Goal: Information Seeking & Learning: Understand process/instructions

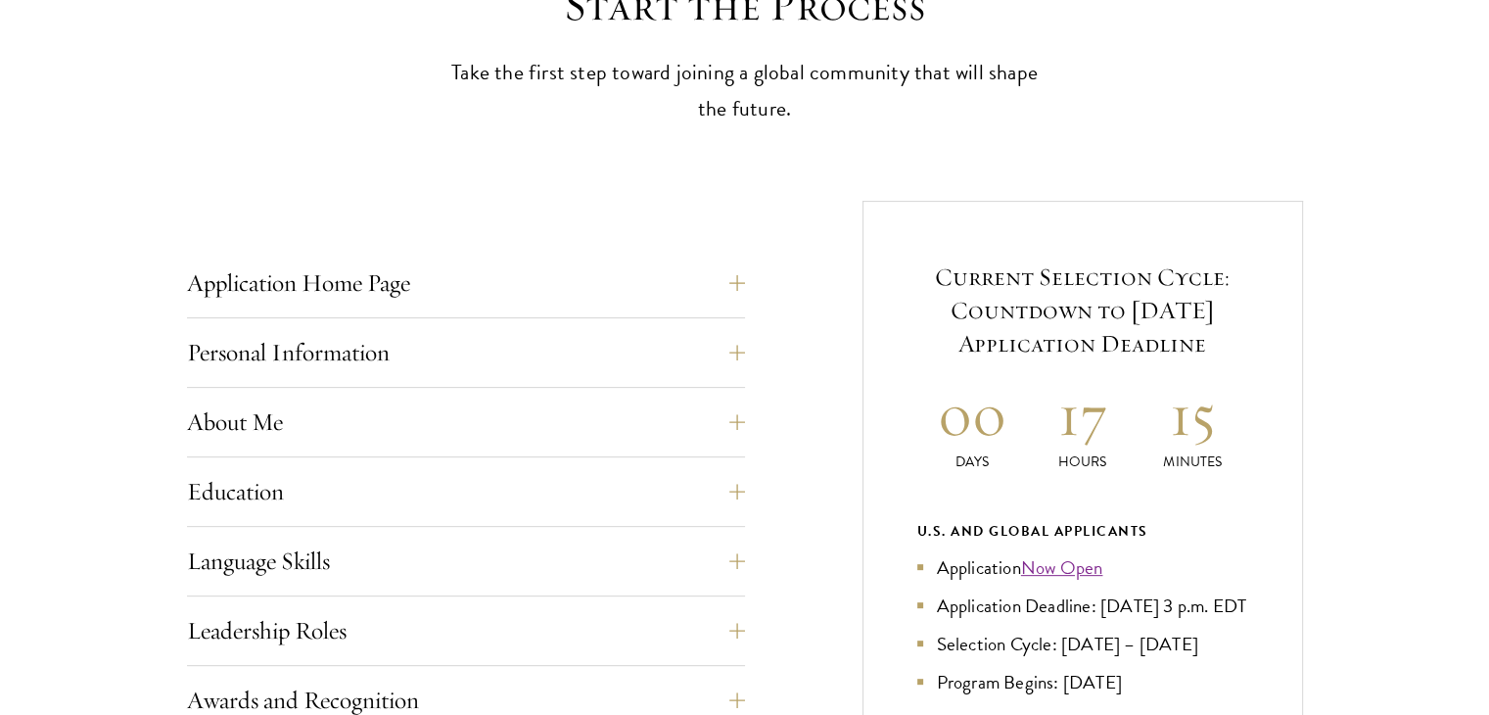
scroll to position [592, 0]
click at [722, 269] on button "Application Home Page" at bounding box center [481, 281] width 558 height 47
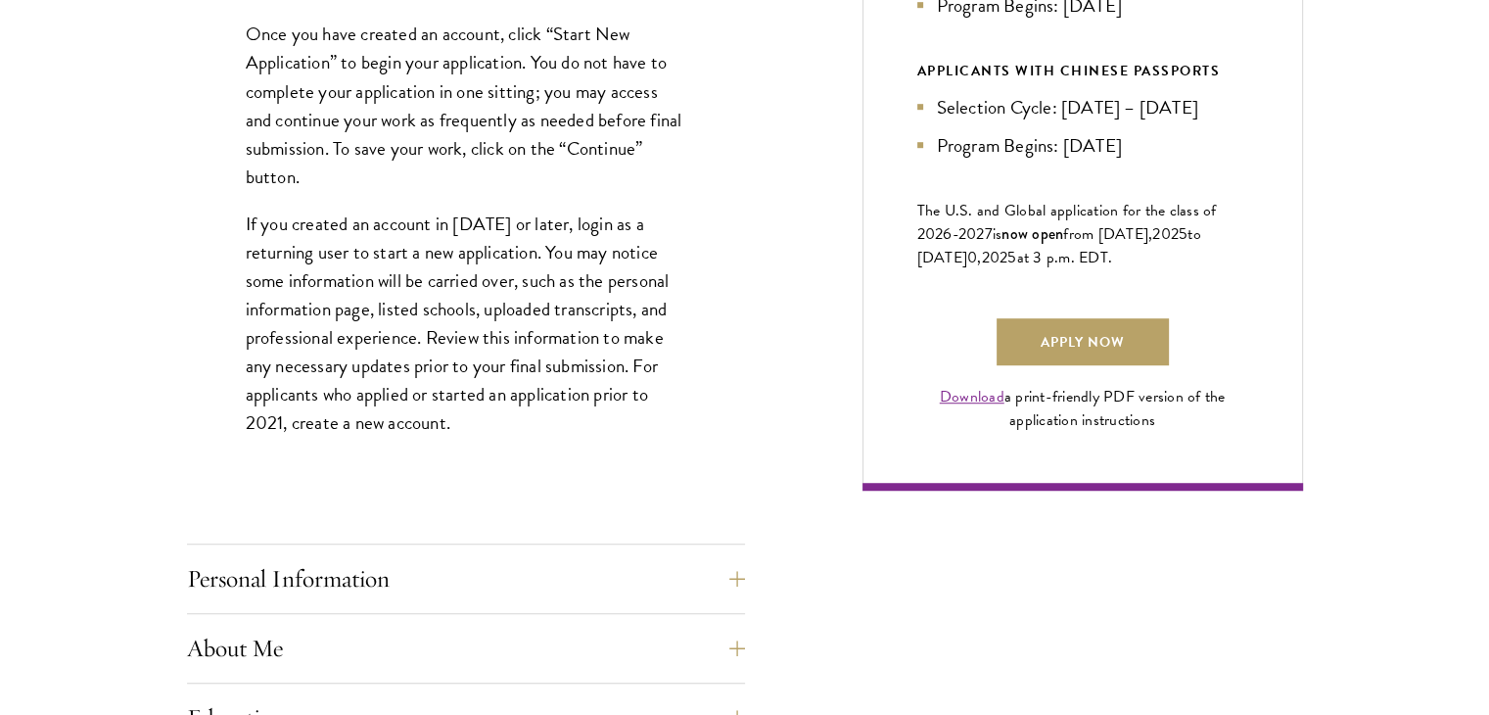
scroll to position [1445, 0]
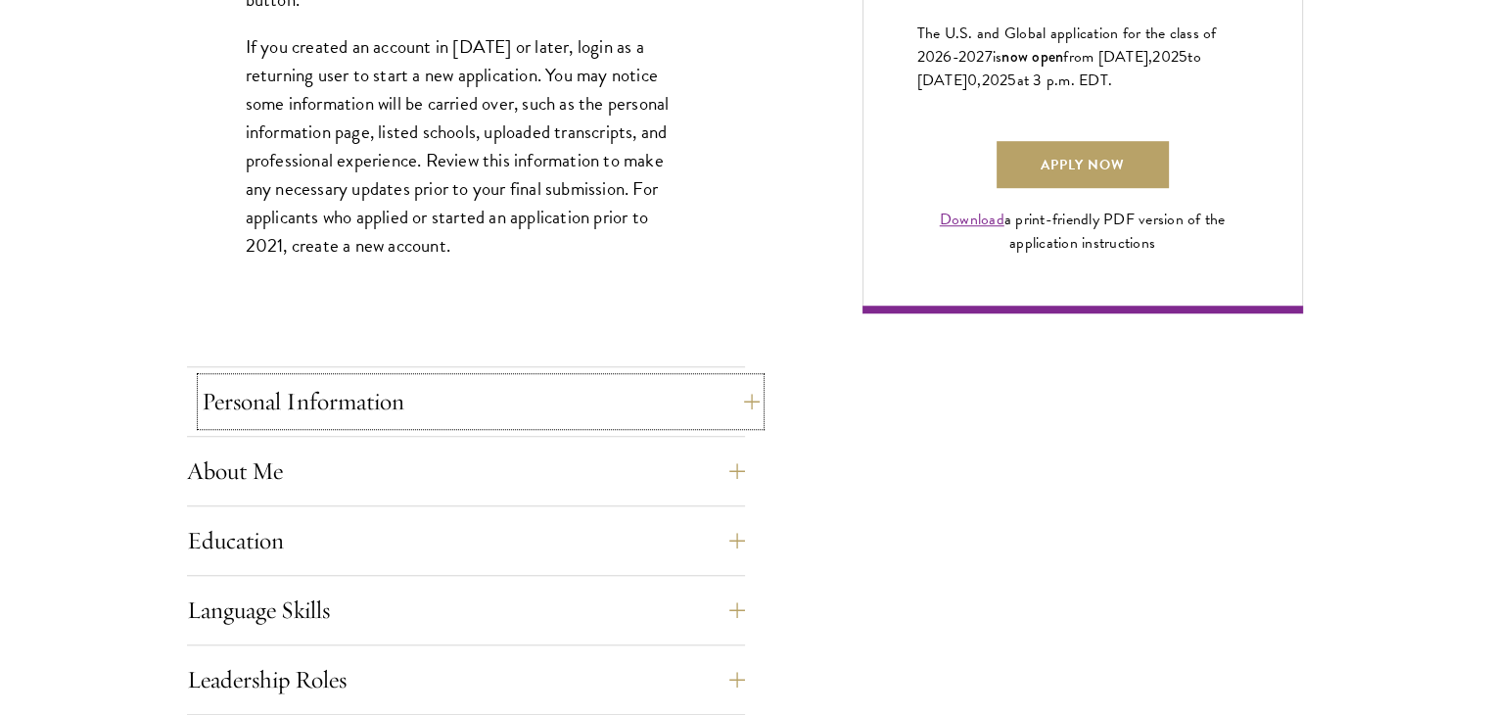
click at [628, 405] on button "Personal Information" at bounding box center [481, 401] width 558 height 47
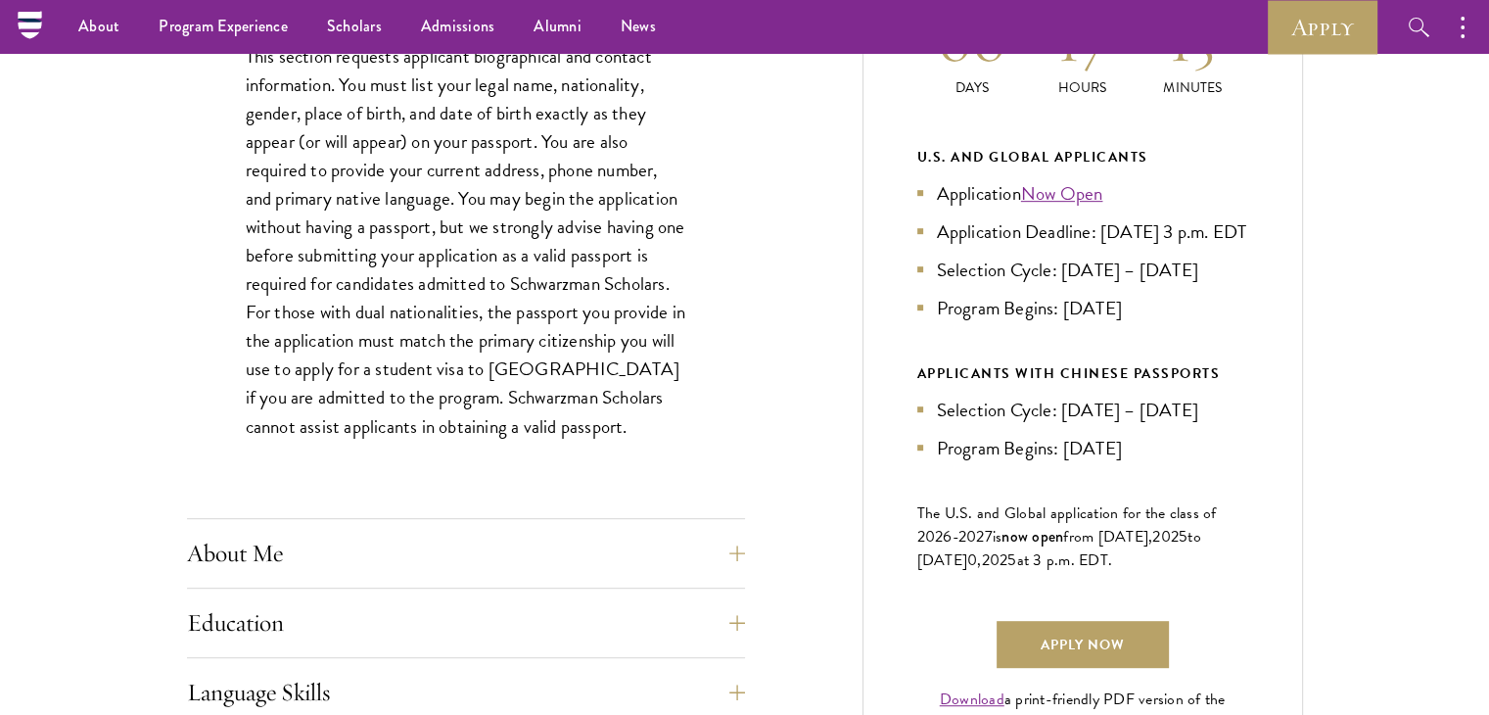
scroll to position [883, 0]
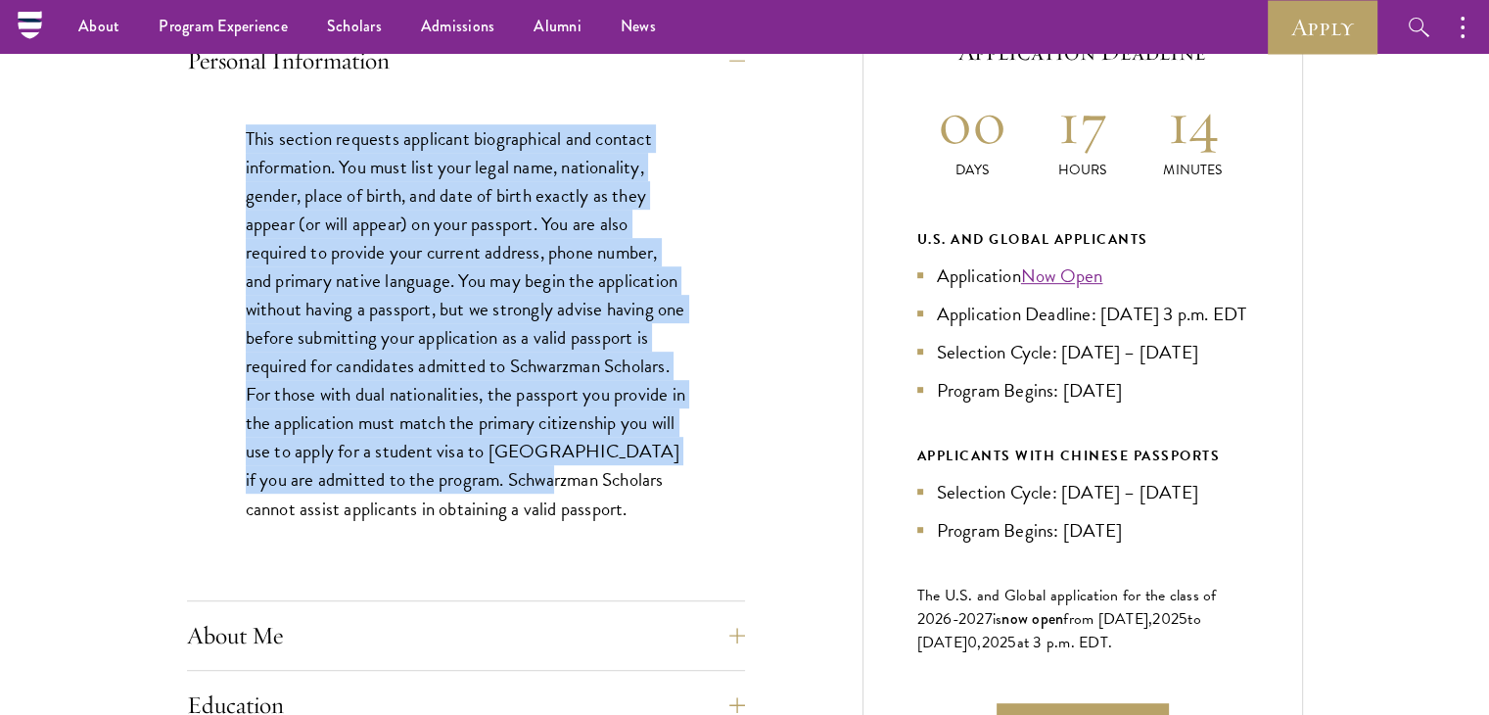
drag, startPoint x: 247, startPoint y: 137, endPoint x: 579, endPoint y: 472, distance: 472.0
click at [579, 472] on p "This section requests applicant biographical and contact information. You must …" at bounding box center [466, 323] width 440 height 398
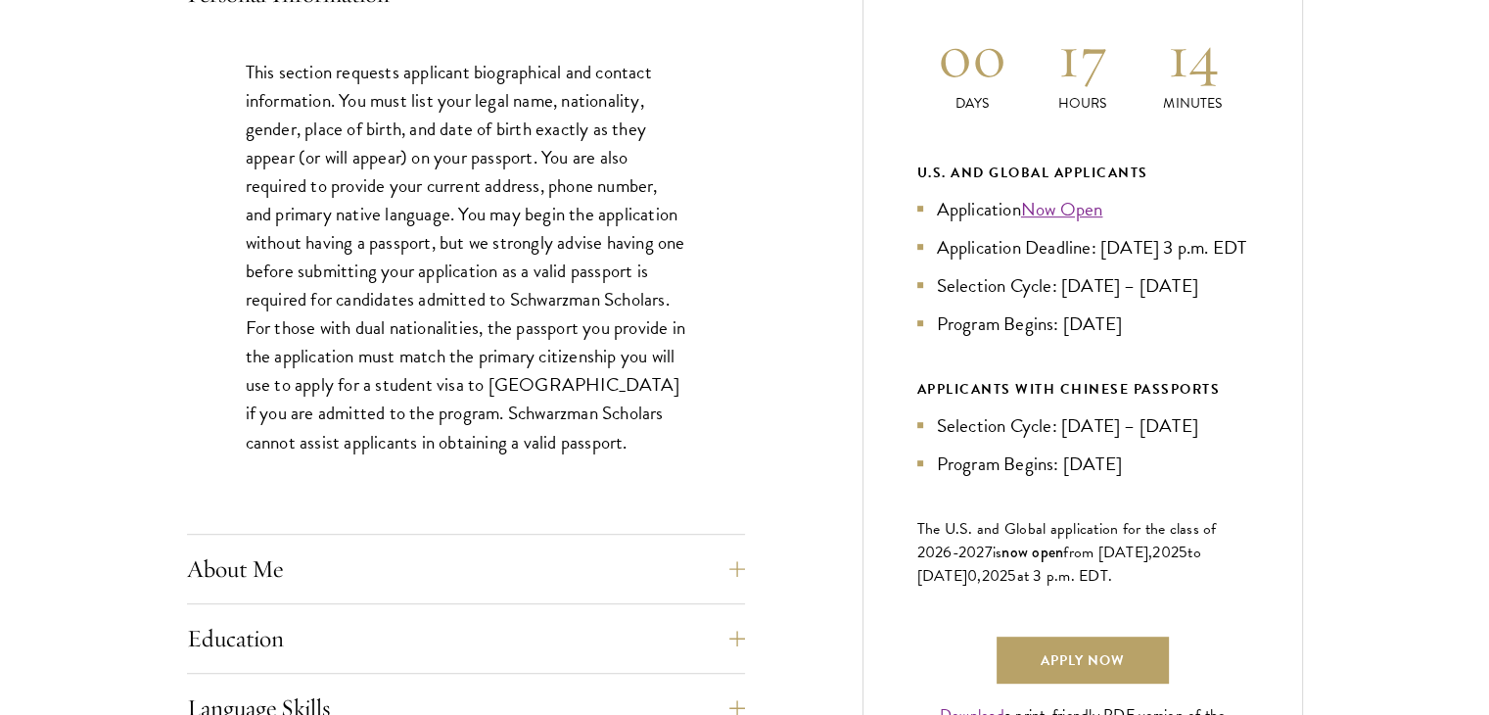
scroll to position [1030, 0]
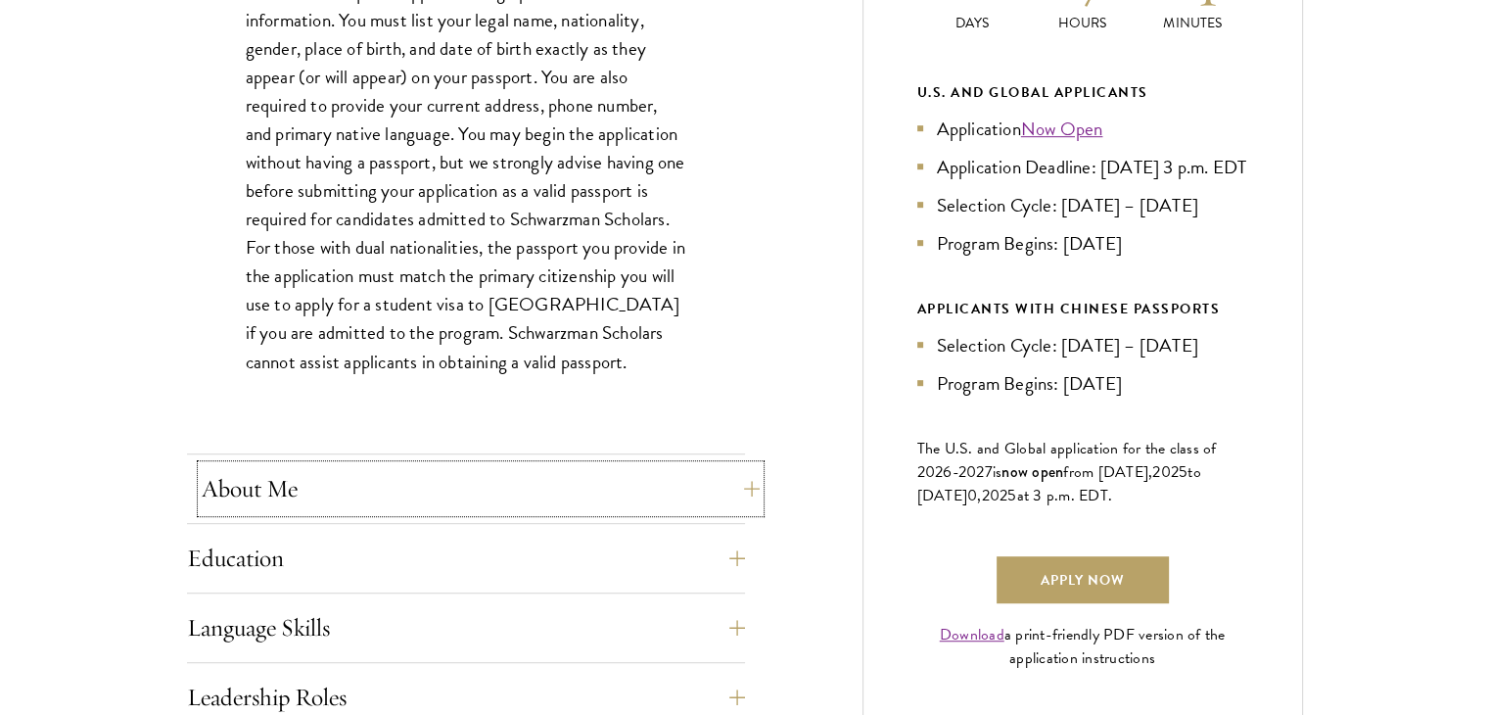
click at [558, 469] on button "About Me" at bounding box center [481, 488] width 558 height 47
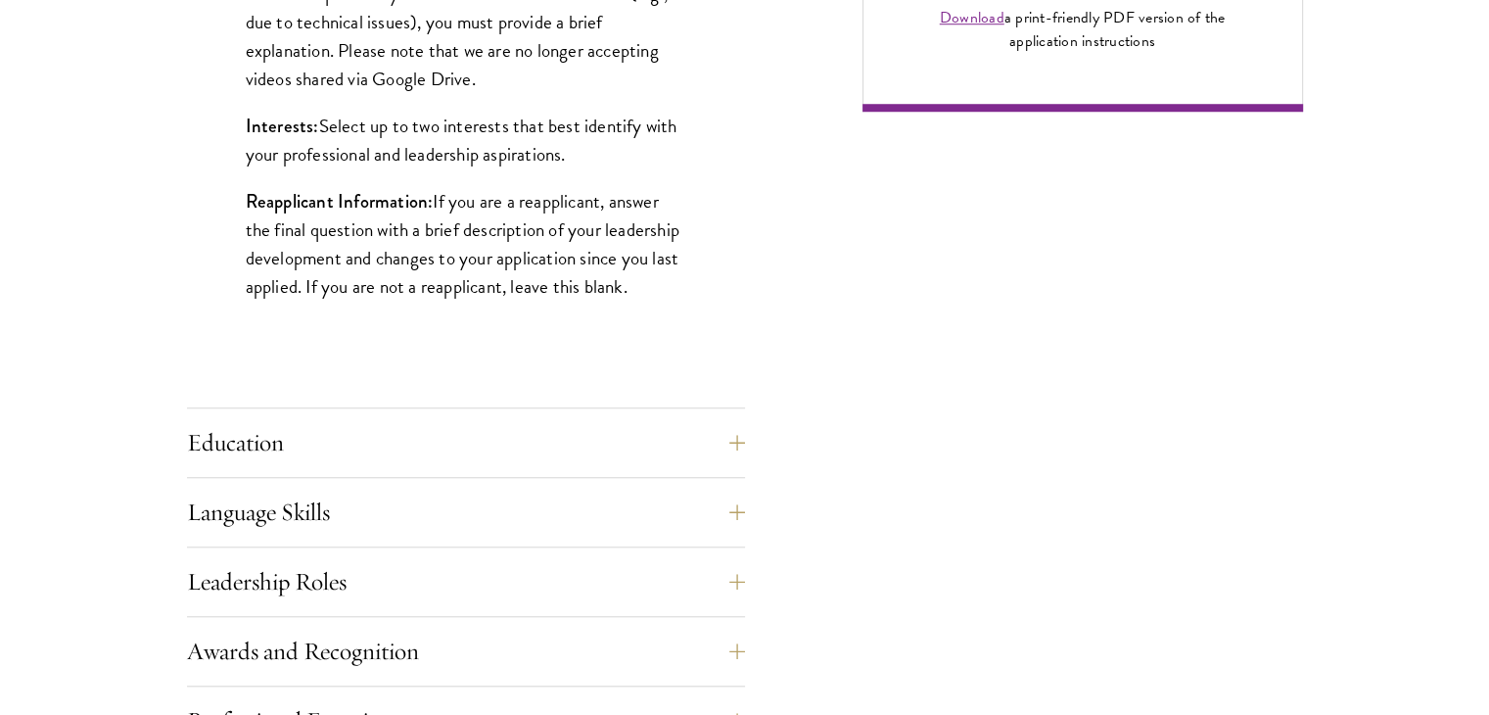
scroll to position [1648, 0]
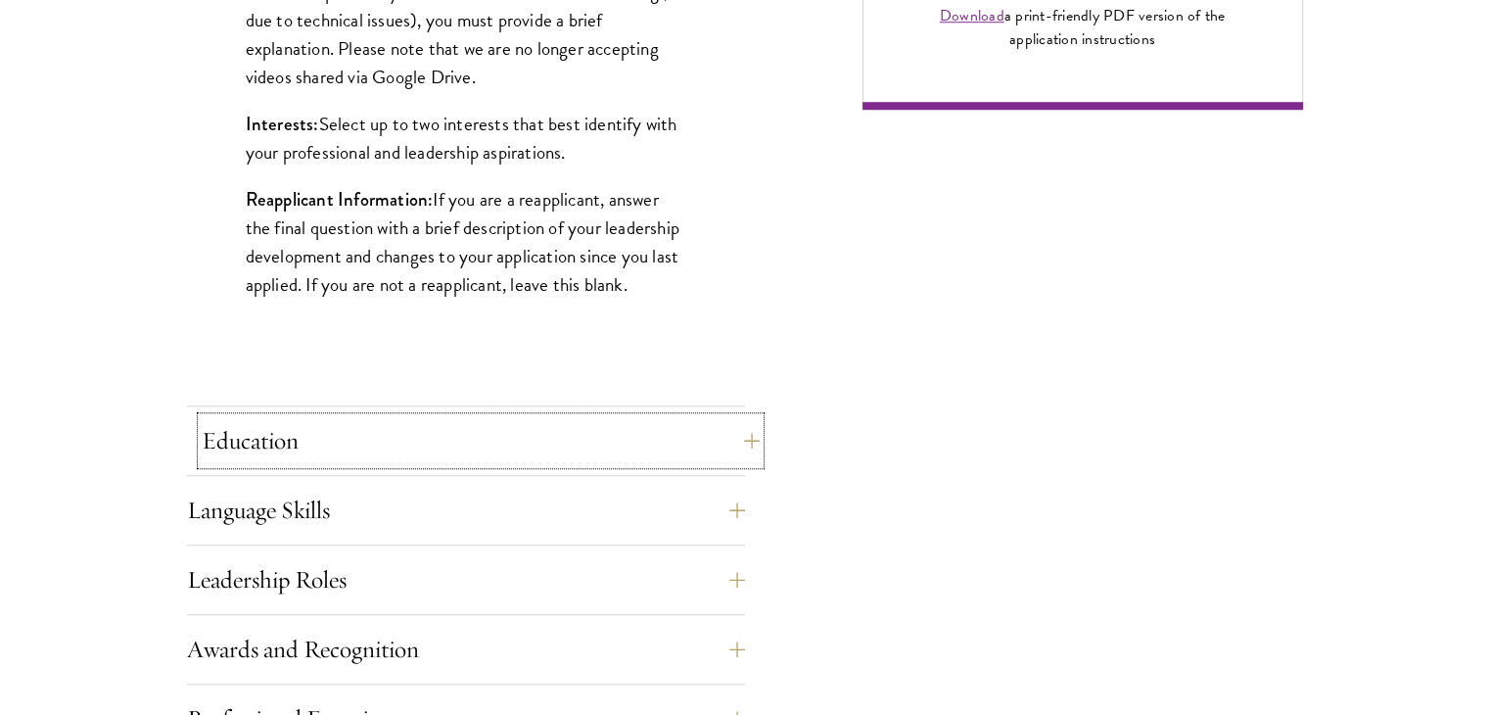
click at [555, 417] on button "Education" at bounding box center [481, 440] width 558 height 47
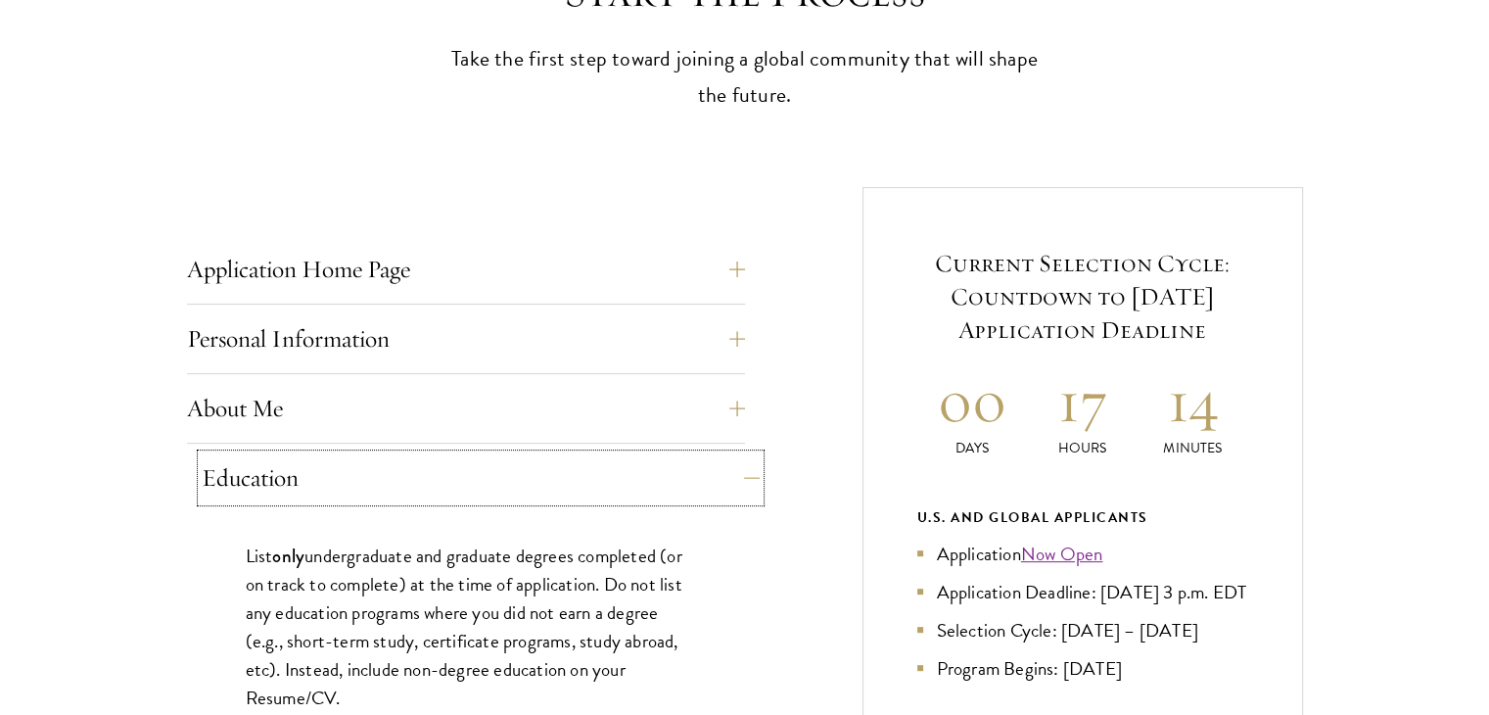
scroll to position [606, 0]
click at [555, 417] on button "About Me" at bounding box center [466, 407] width 558 height 47
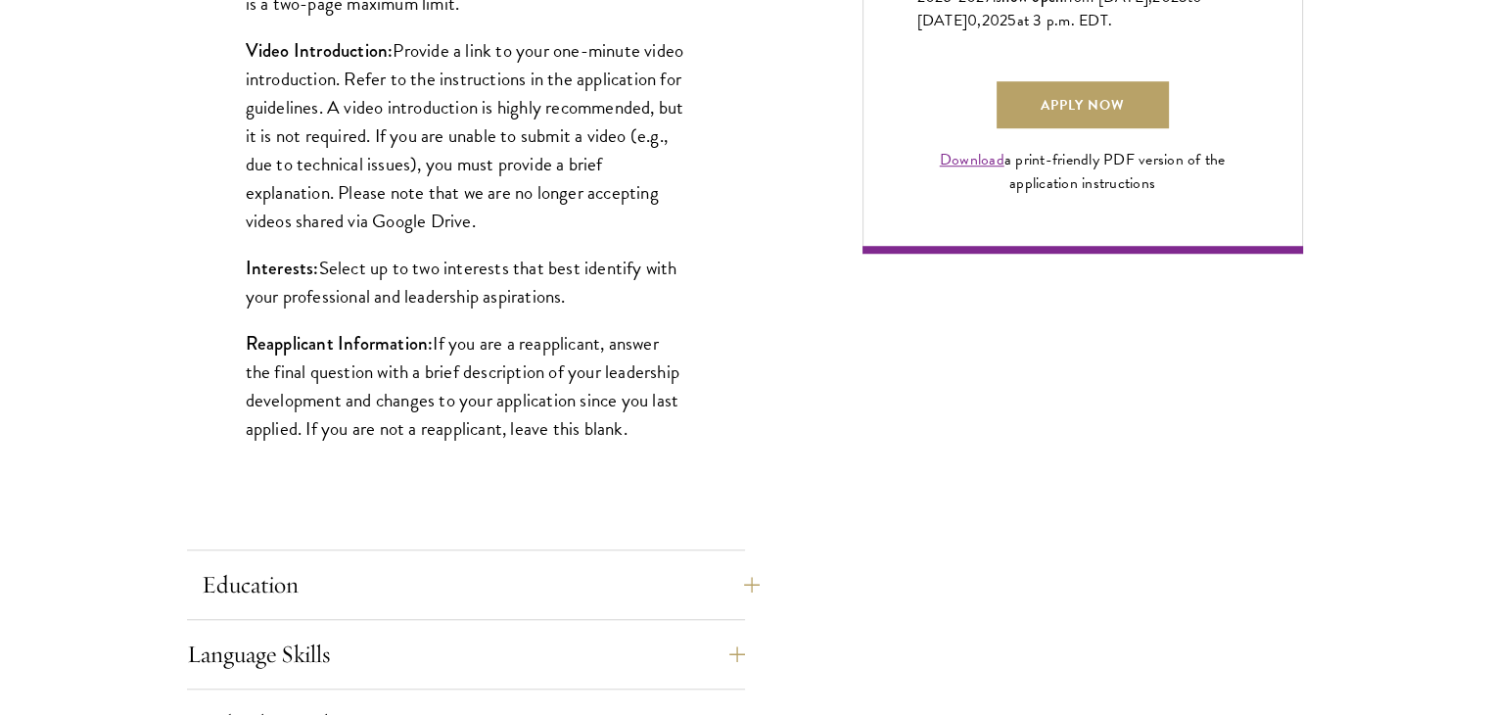
scroll to position [1504, 0]
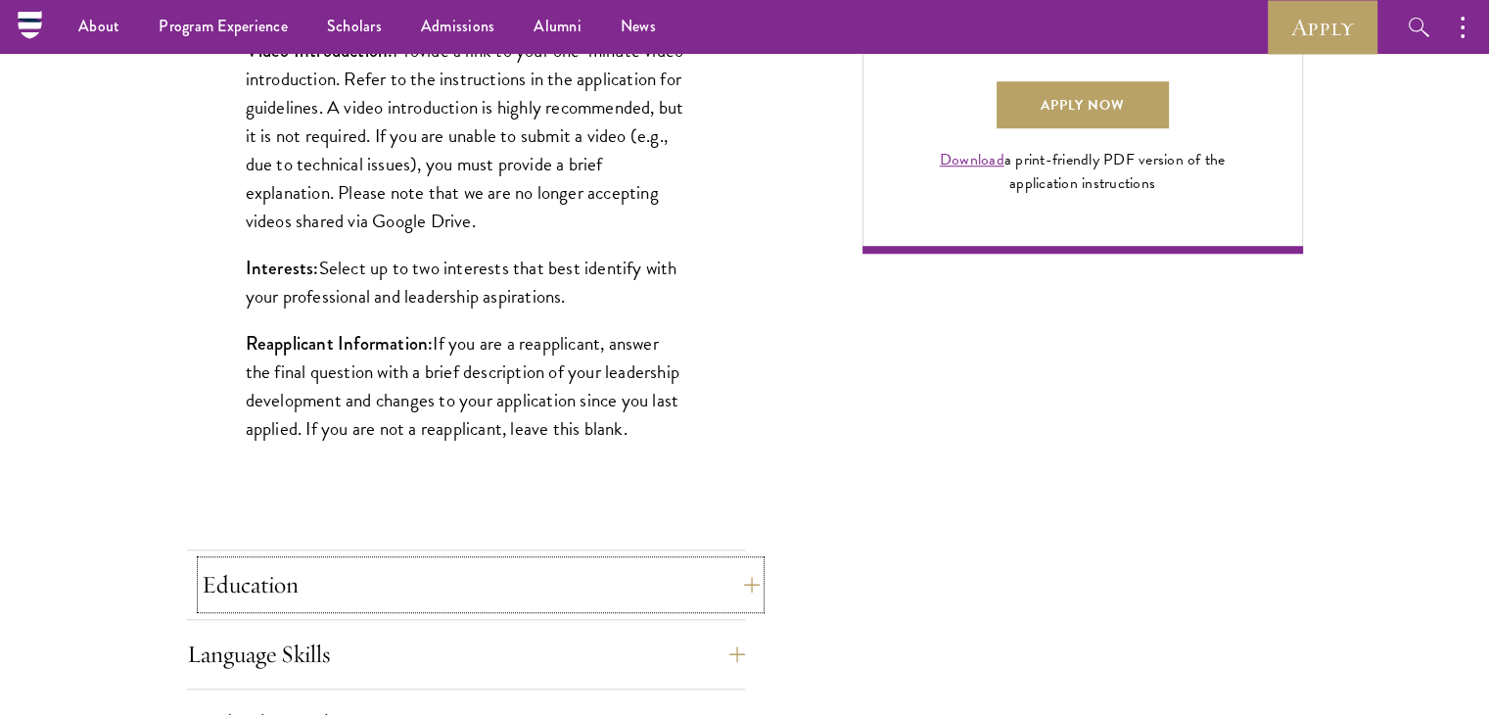
click at [626, 569] on button "Education" at bounding box center [481, 584] width 558 height 47
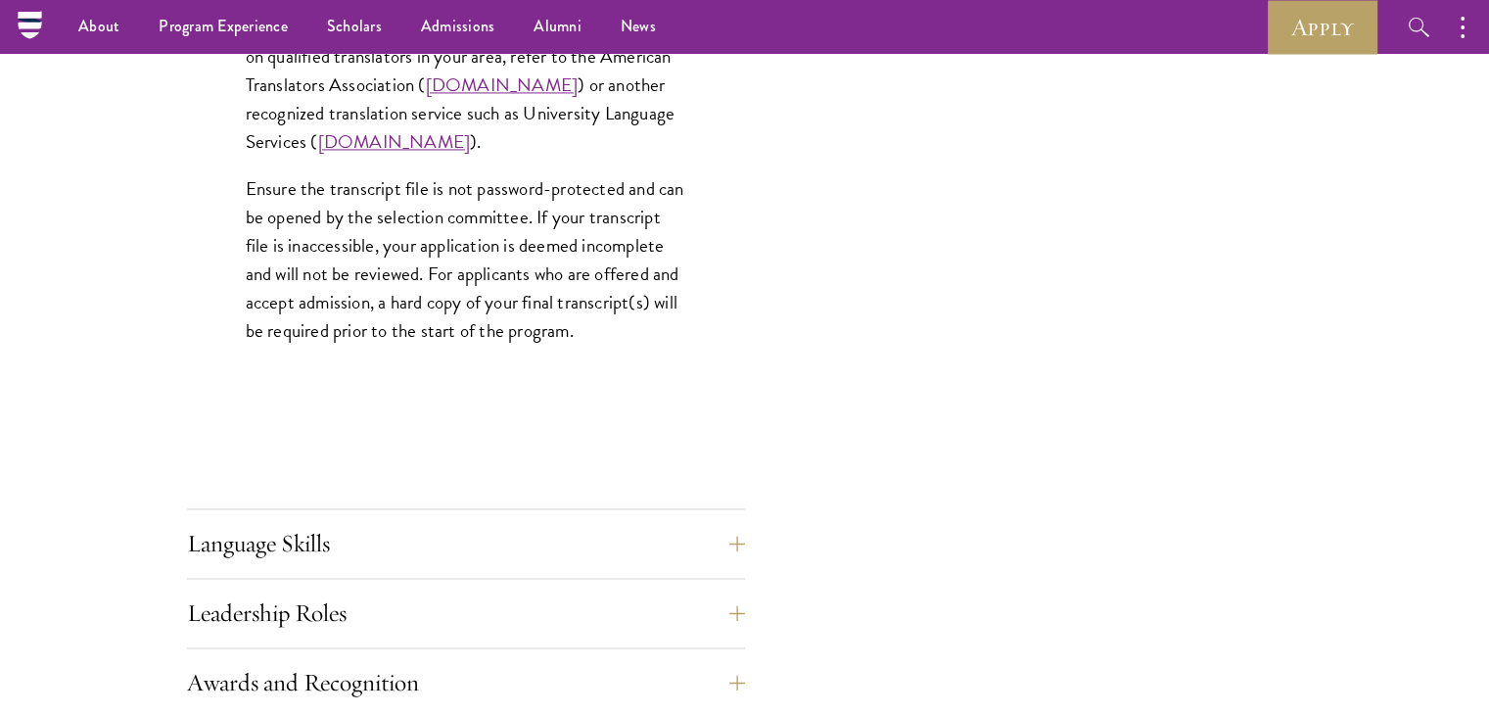
scroll to position [3086, 0]
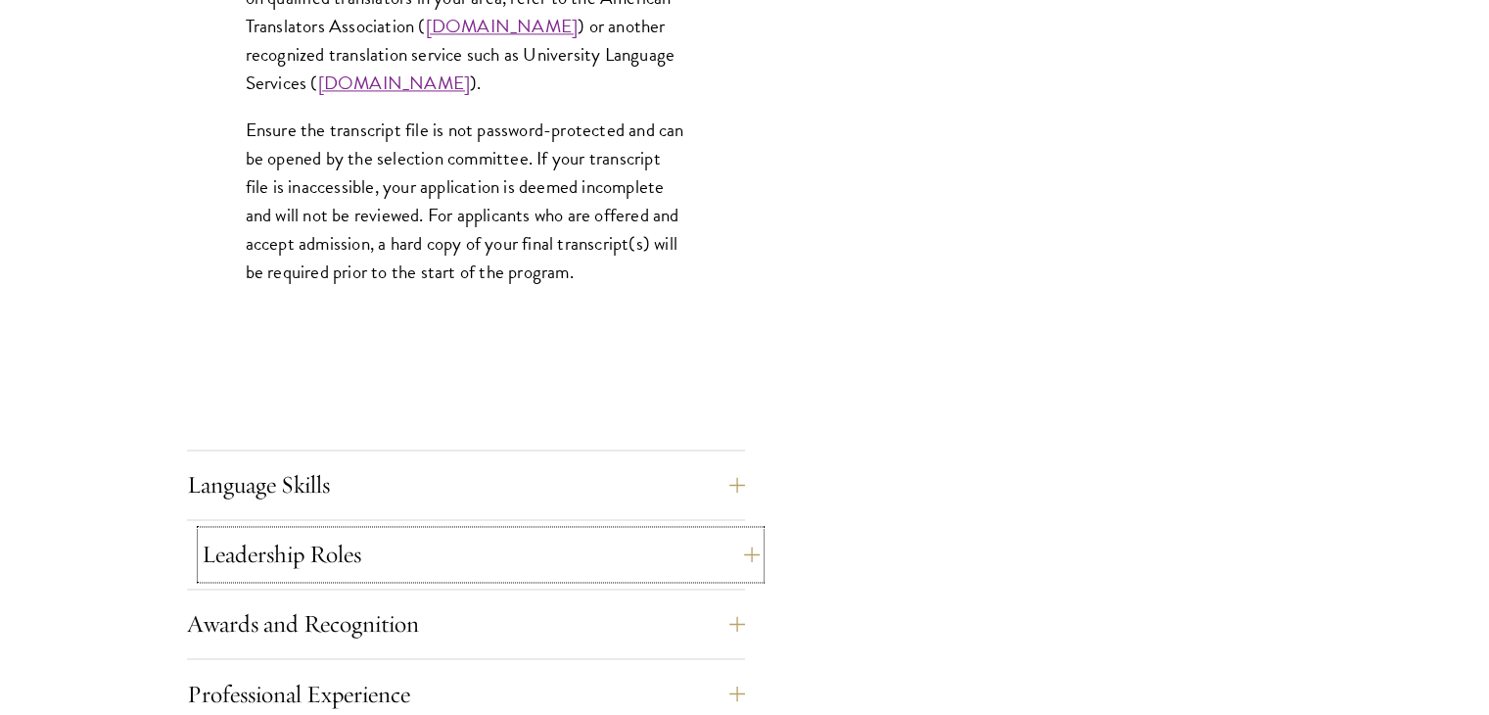
click at [603, 534] on button "Leadership Roles" at bounding box center [481, 553] width 558 height 47
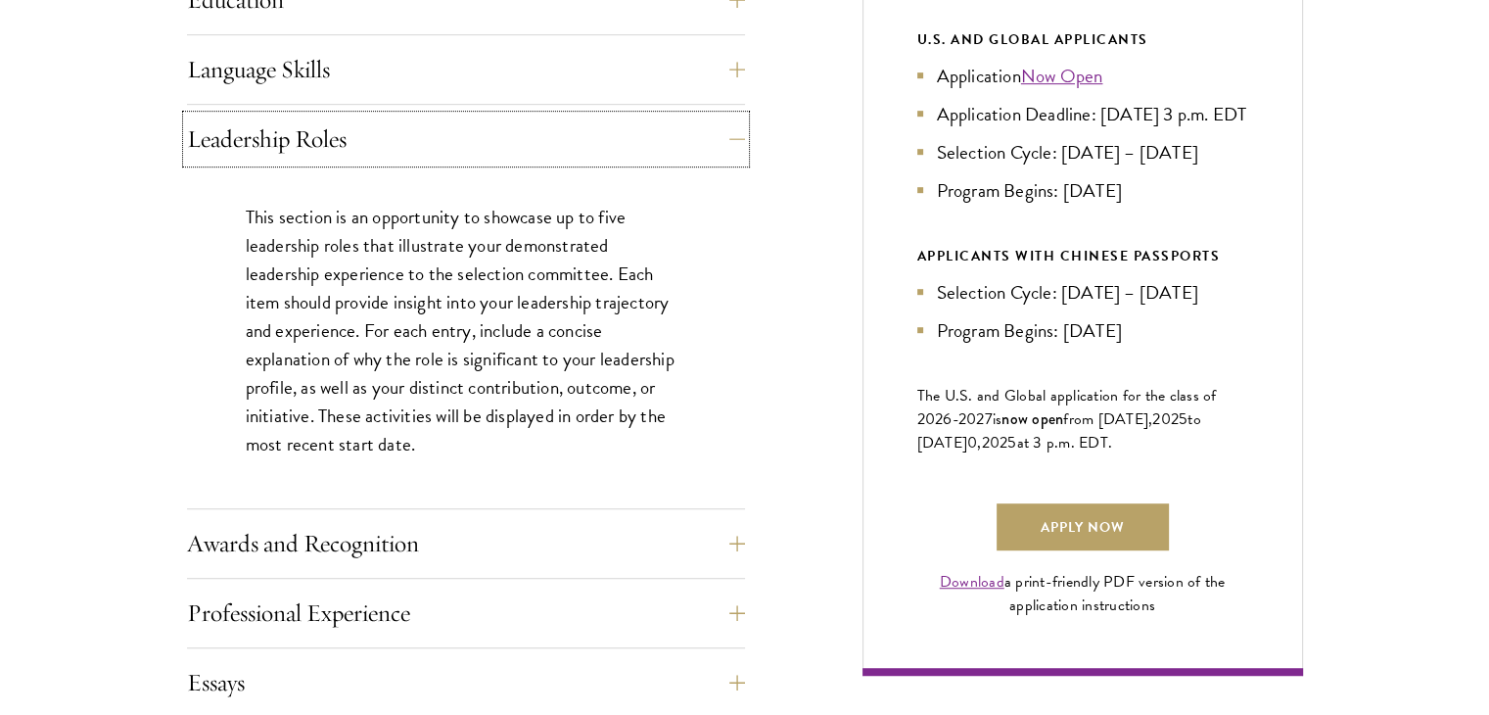
scroll to position [1084, 0]
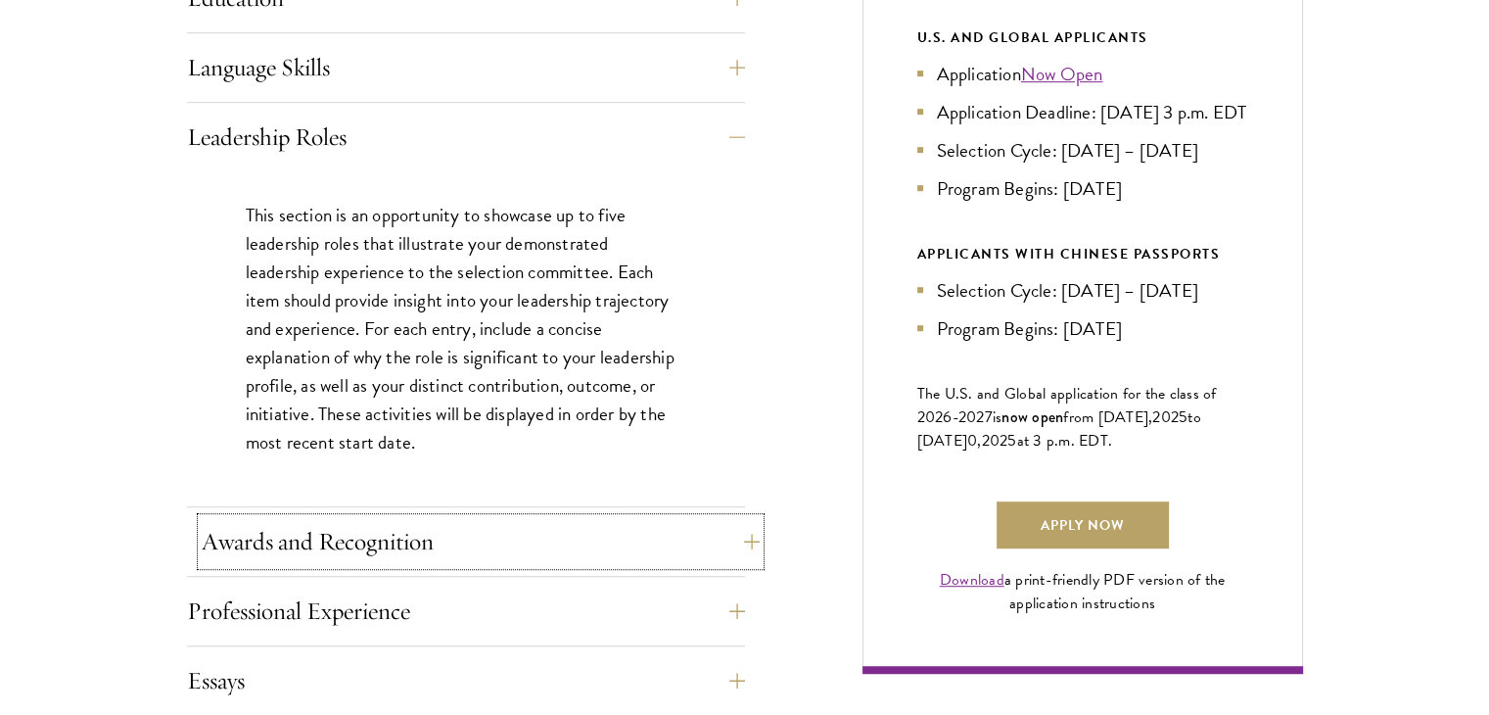
click at [522, 550] on button "Awards and Recognition" at bounding box center [481, 541] width 558 height 47
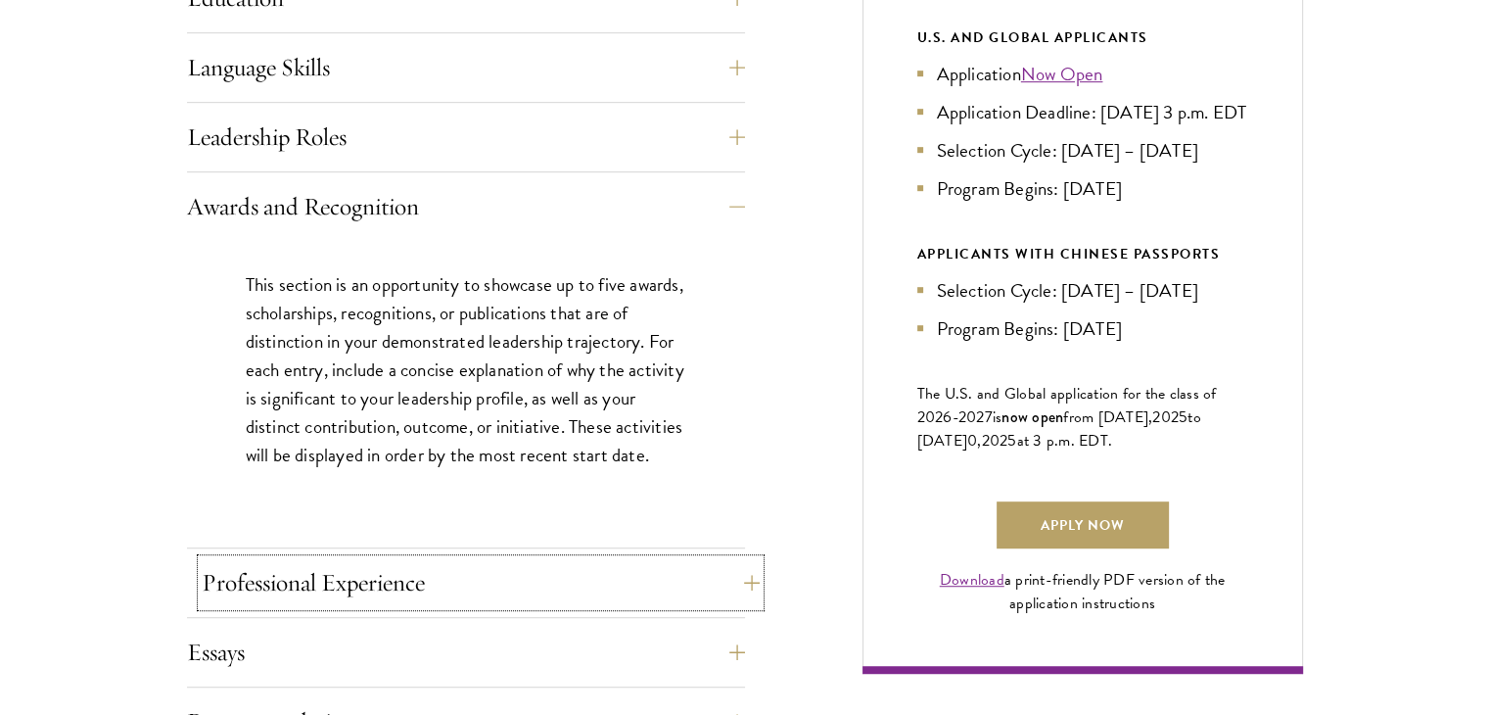
click at [535, 584] on button "Professional Experience" at bounding box center [481, 582] width 558 height 47
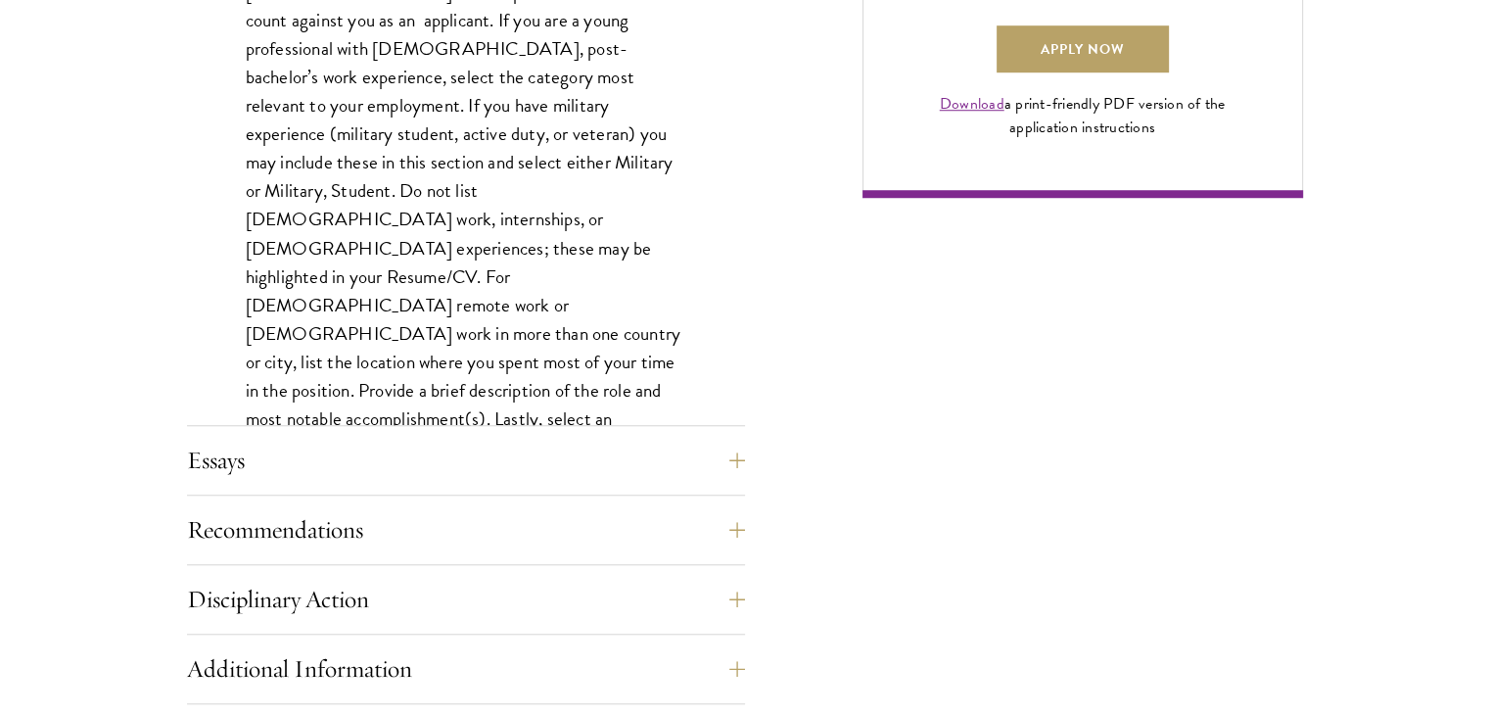
scroll to position [1604, 0]
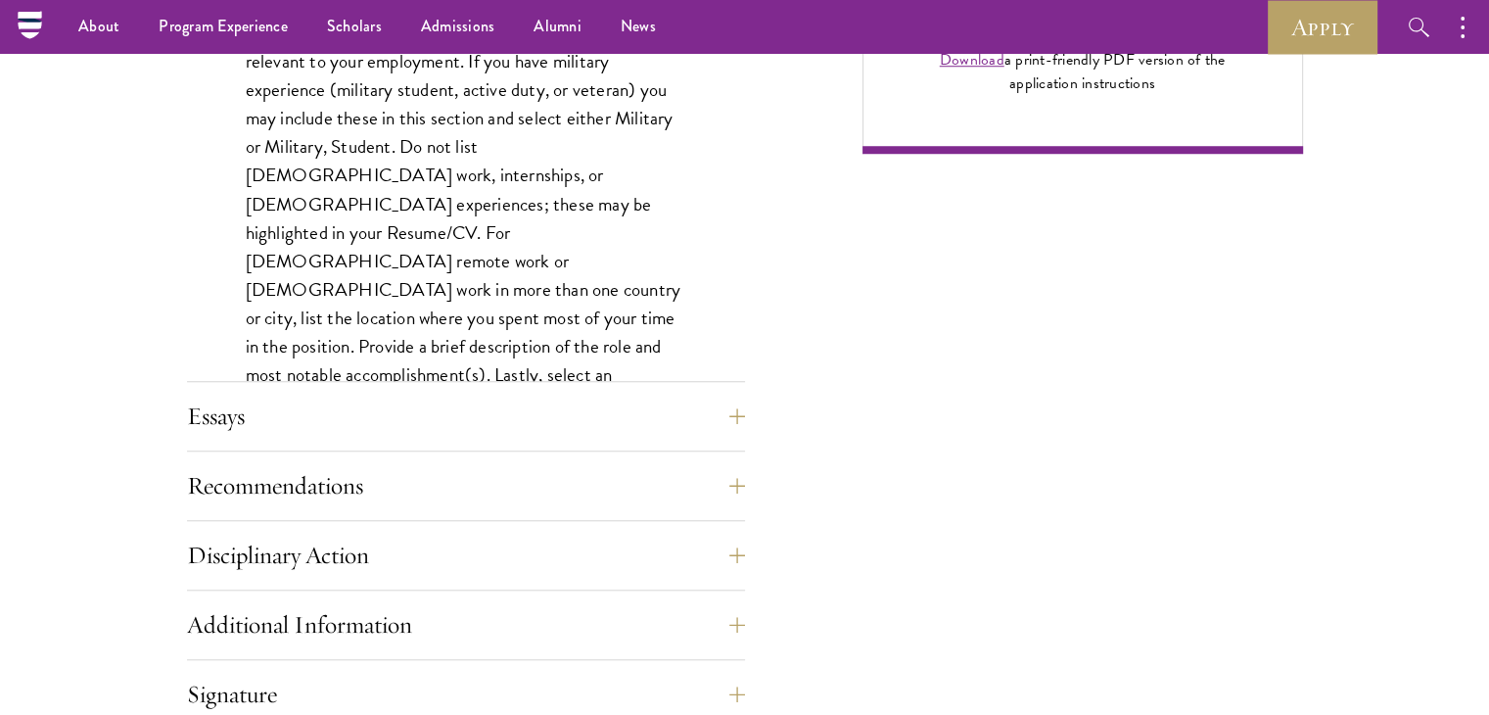
click at [641, 389] on div "Application Home Page The online application form must be completed in English.…" at bounding box center [466, 91] width 558 height 1691
click at [658, 433] on button "Essays" at bounding box center [481, 415] width 558 height 47
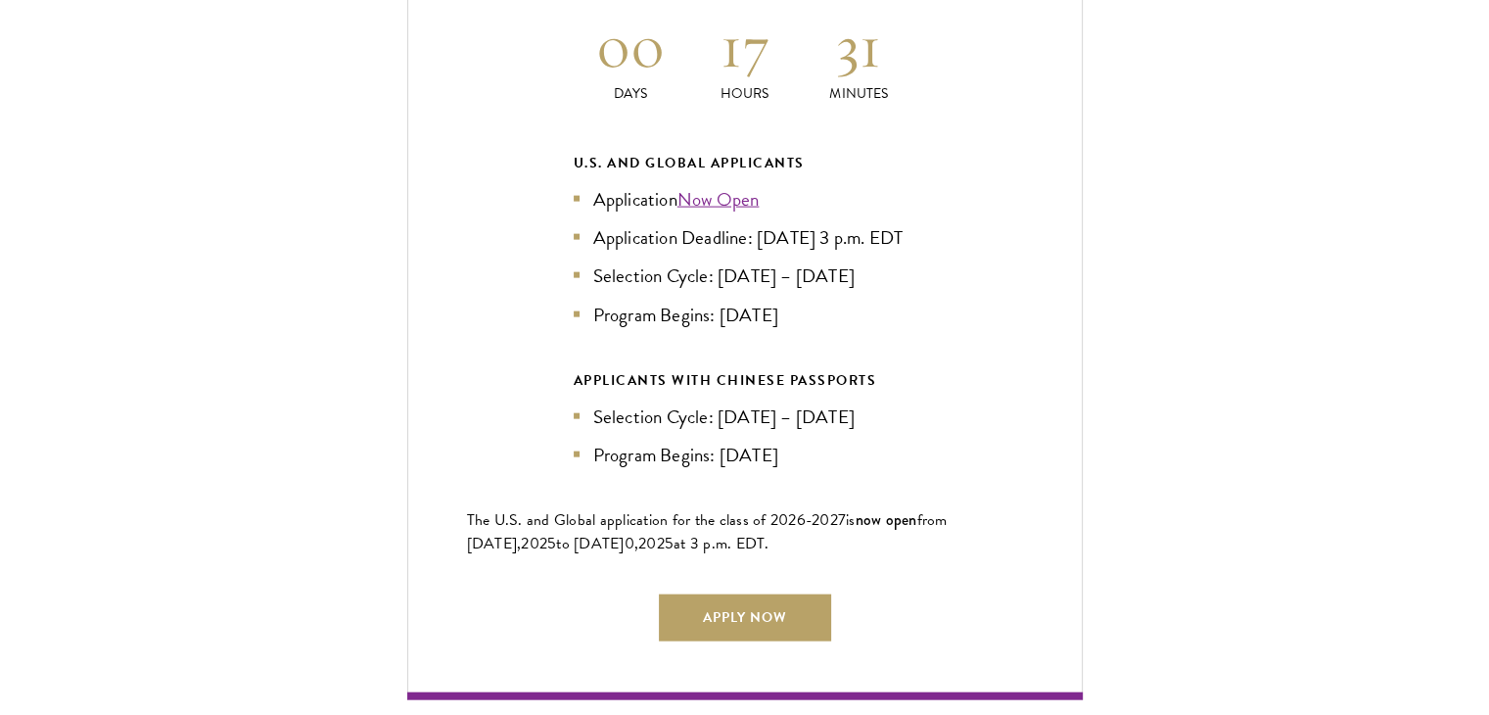
scroll to position [4582, 0]
